Goal: Transaction & Acquisition: Purchase product/service

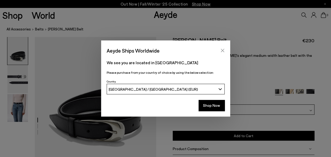
click at [219, 49] on button "Close" at bounding box center [223, 50] width 8 height 8
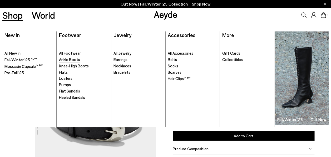
click at [76, 58] on span "Ankle Boots" at bounding box center [69, 59] width 21 height 5
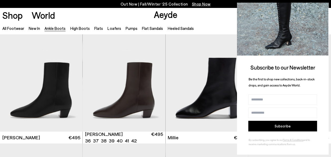
scroll to position [817, 0]
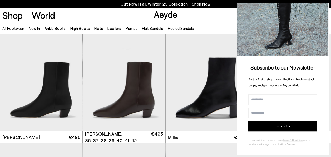
click at [321, 6] on img at bounding box center [282, 22] width 91 height 66
click at [201, 19] on div "Shop World Aeyde 0" at bounding box center [165, 15] width 331 height 14
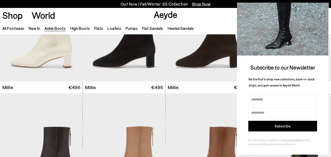
scroll to position [995, 0]
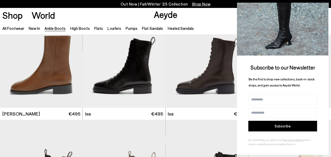
scroll to position [1637, 0]
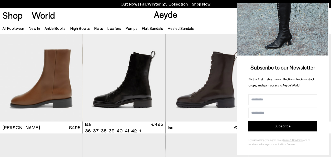
click at [324, 8] on img at bounding box center [282, 22] width 91 height 66
click at [207, 15] on div "Shop World Aeyde 0" at bounding box center [165, 15] width 331 height 14
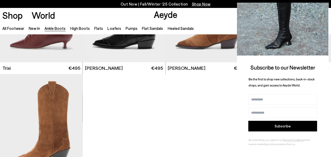
scroll to position [2346, 0]
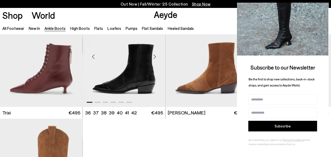
click at [156, 59] on div "Next slide" at bounding box center [155, 57] width 16 height 16
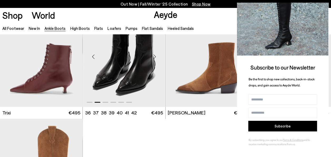
click at [156, 59] on div "Next slide" at bounding box center [155, 57] width 16 height 16
